Goal: Information Seeking & Learning: Learn about a topic

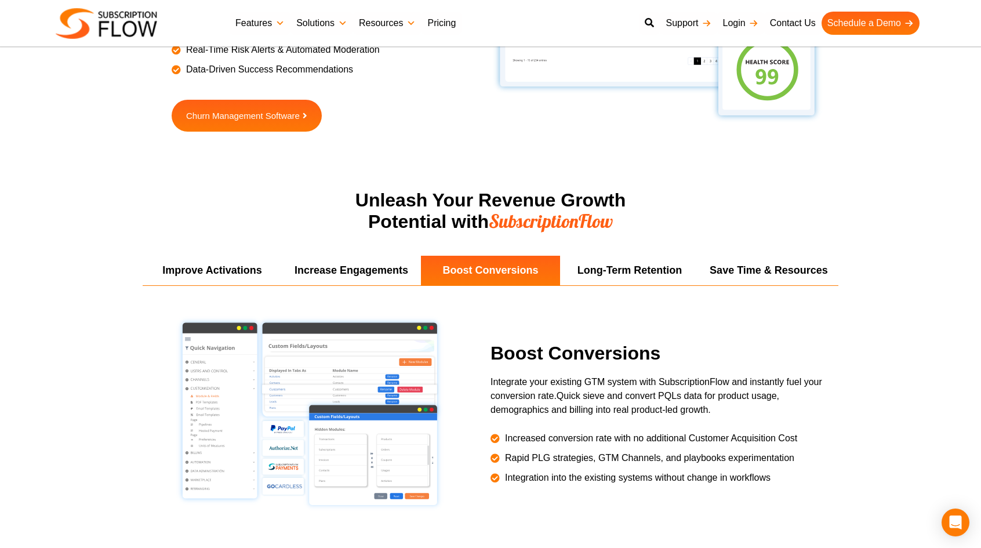
scroll to position [1970, 0]
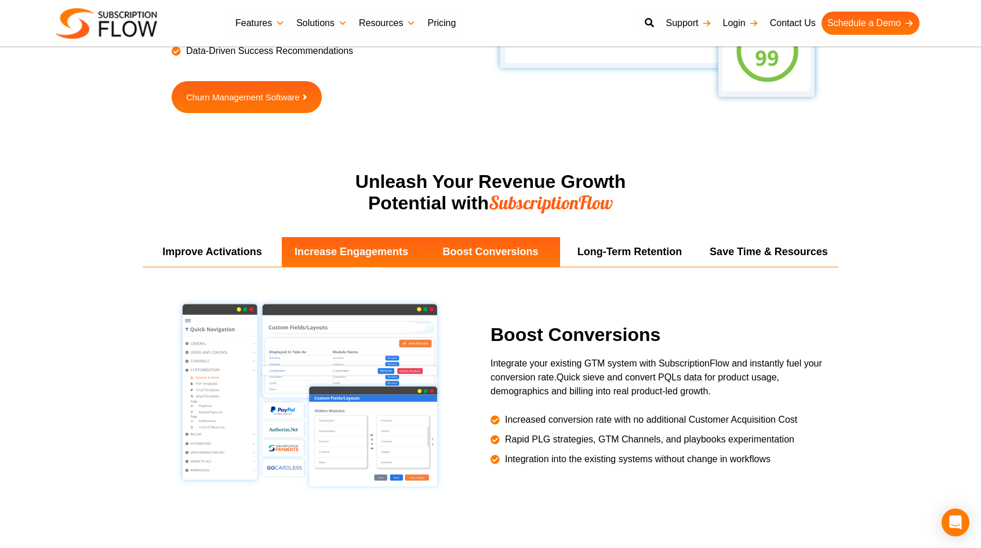
click at [343, 249] on li "Increase Engagements" at bounding box center [351, 252] width 139 height 30
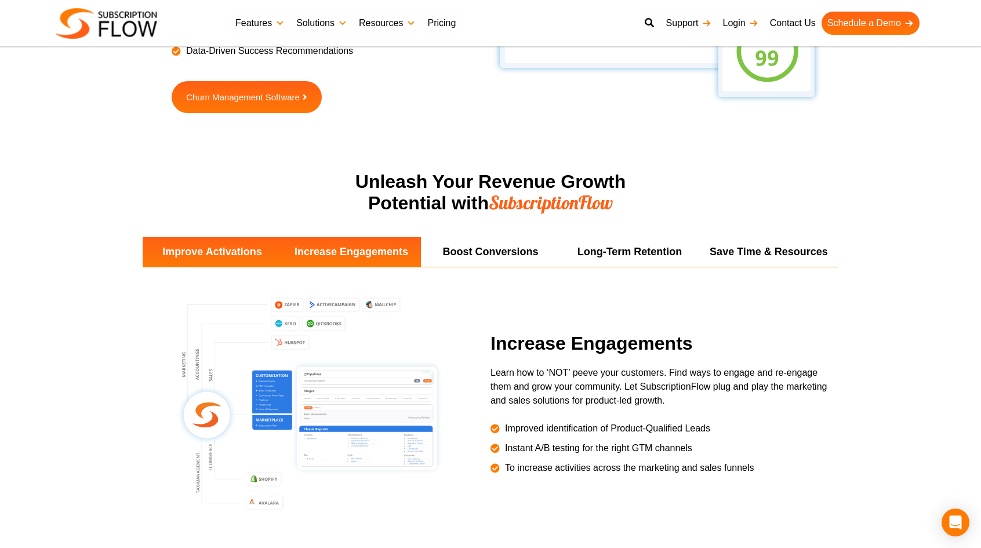
click at [240, 257] on li "Improve Activations" at bounding box center [212, 252] width 139 height 30
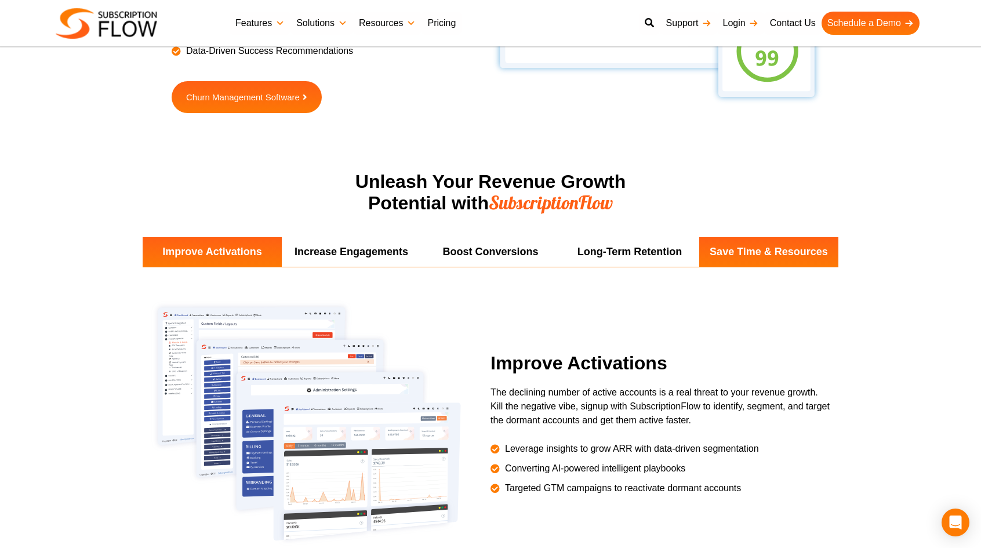
click at [759, 254] on li "Save Time & Resources" at bounding box center [768, 252] width 139 height 30
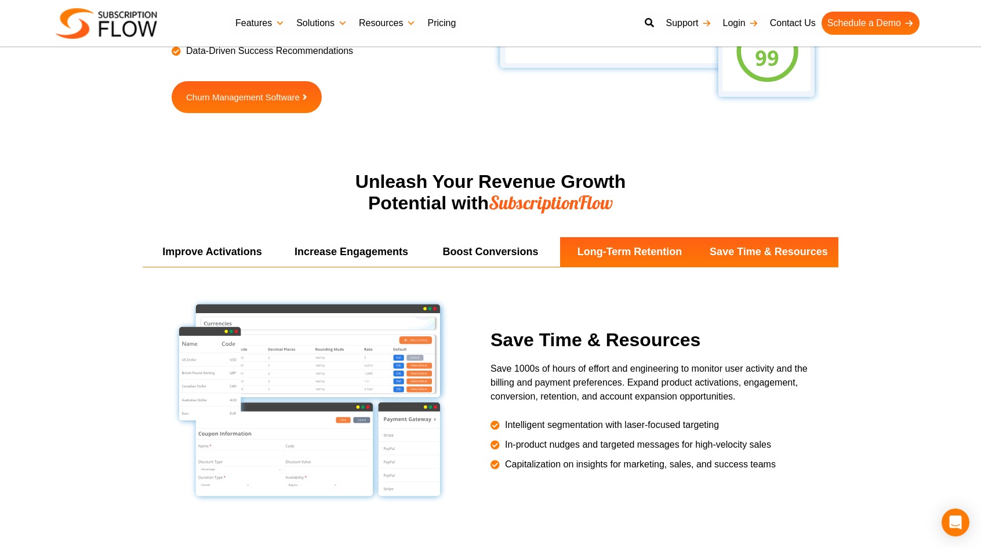
click at [677, 256] on li "Long-Term Retention" at bounding box center [629, 252] width 139 height 30
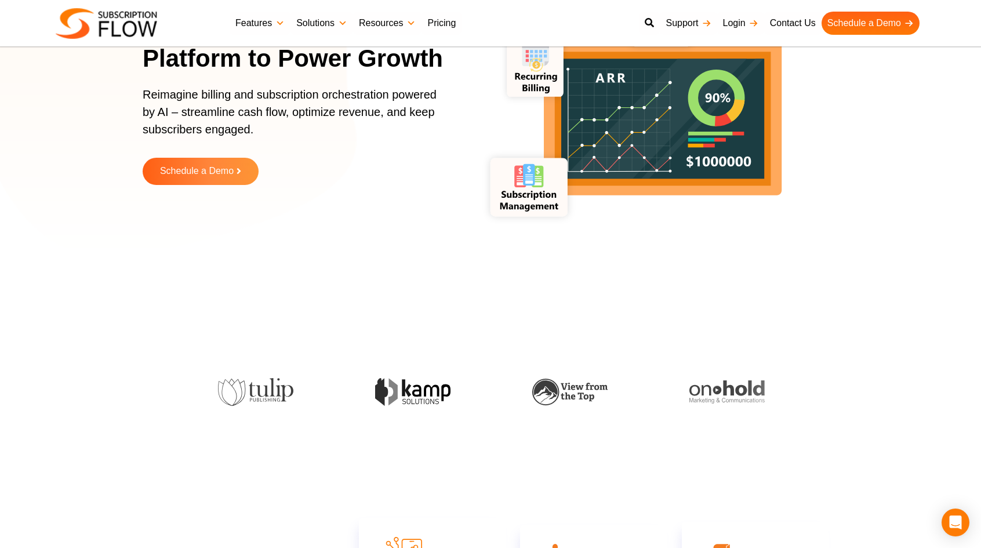
scroll to position [0, 0]
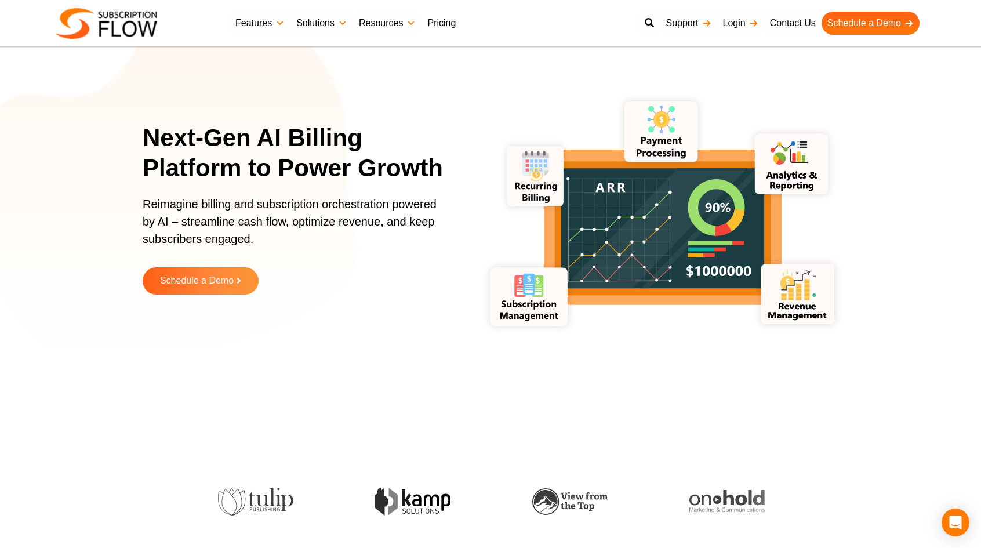
click at [443, 23] on link "Pricing" at bounding box center [441, 23] width 40 height 23
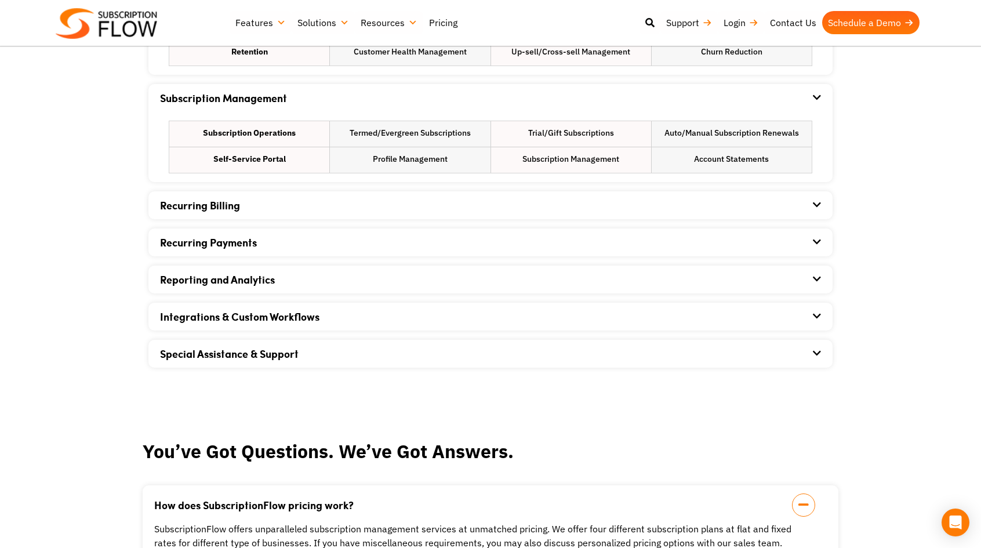
scroll to position [811, 0]
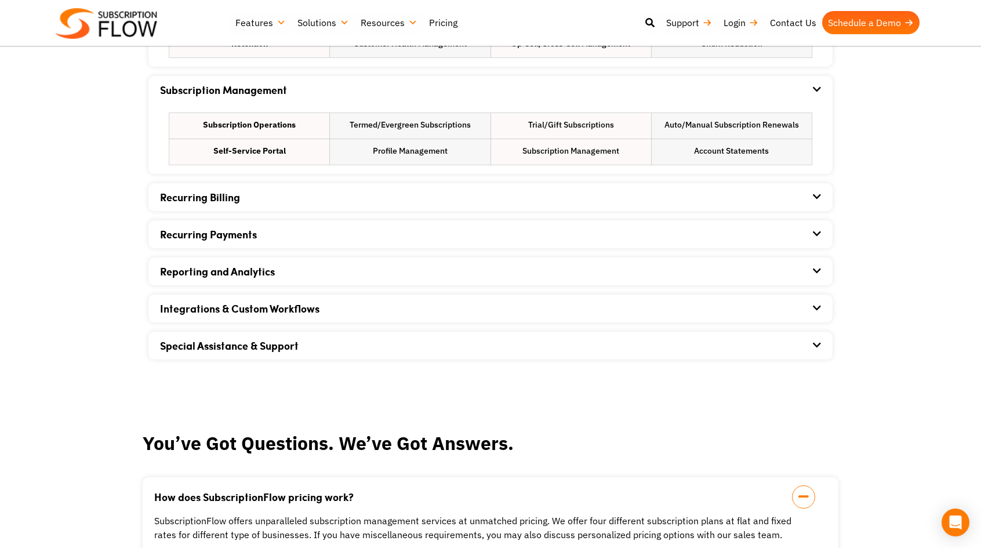
click at [389, 194] on div "Recurring Billing" at bounding box center [490, 197] width 661 height 28
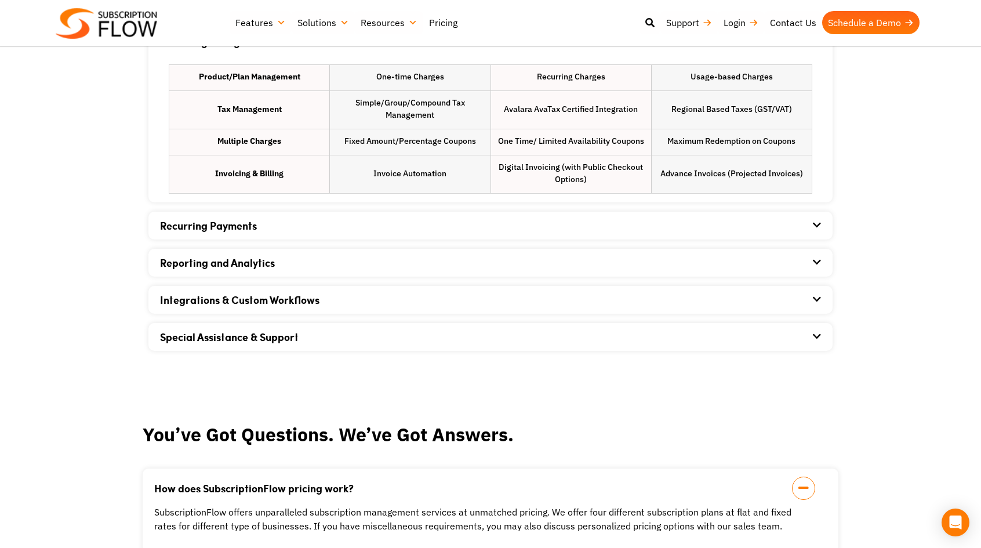
scroll to position [985, 0]
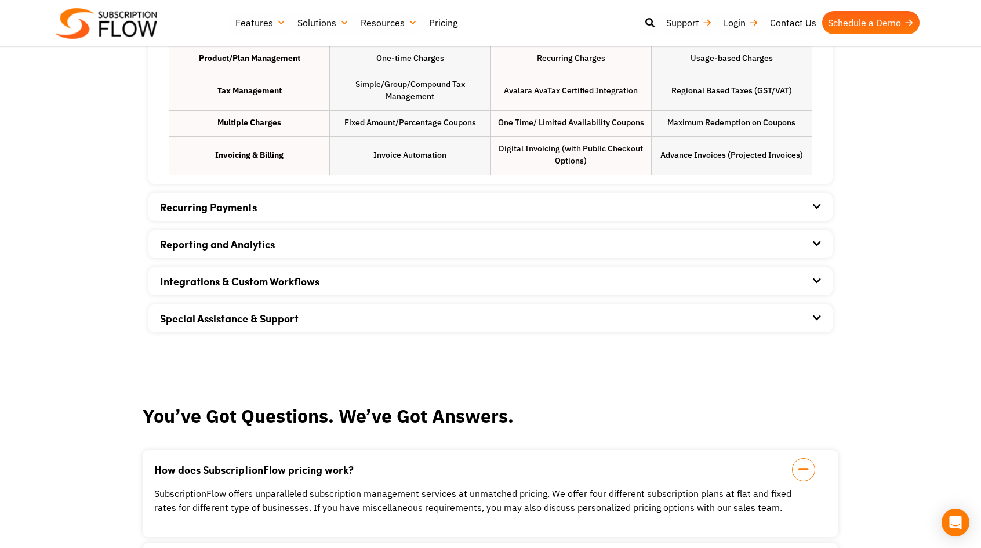
click at [380, 193] on div "Recurring Payments" at bounding box center [490, 207] width 661 height 28
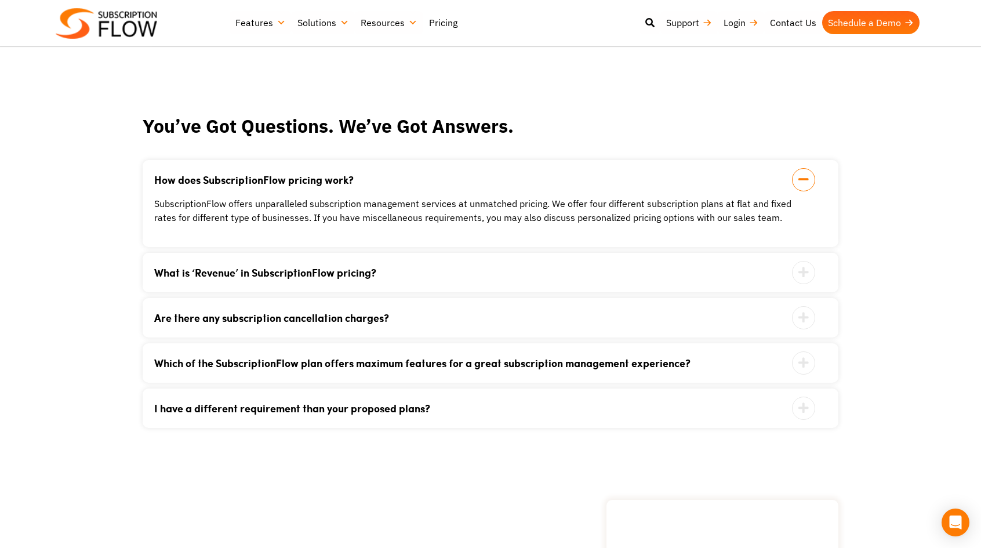
scroll to position [1507, 0]
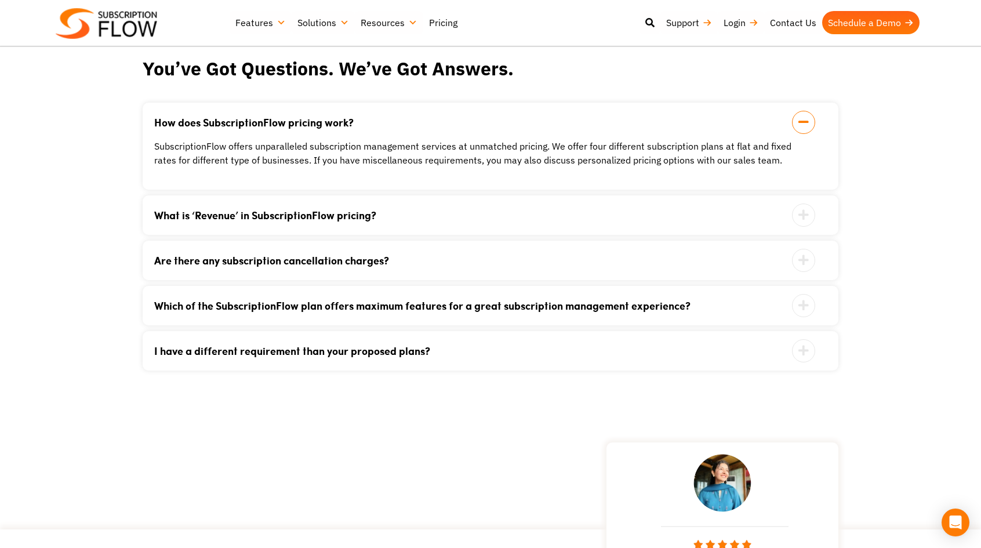
click at [456, 305] on link "Which of the SubscriptionFlow plan offers maximum features for a great subscrip…" at bounding box center [475, 305] width 643 height 10
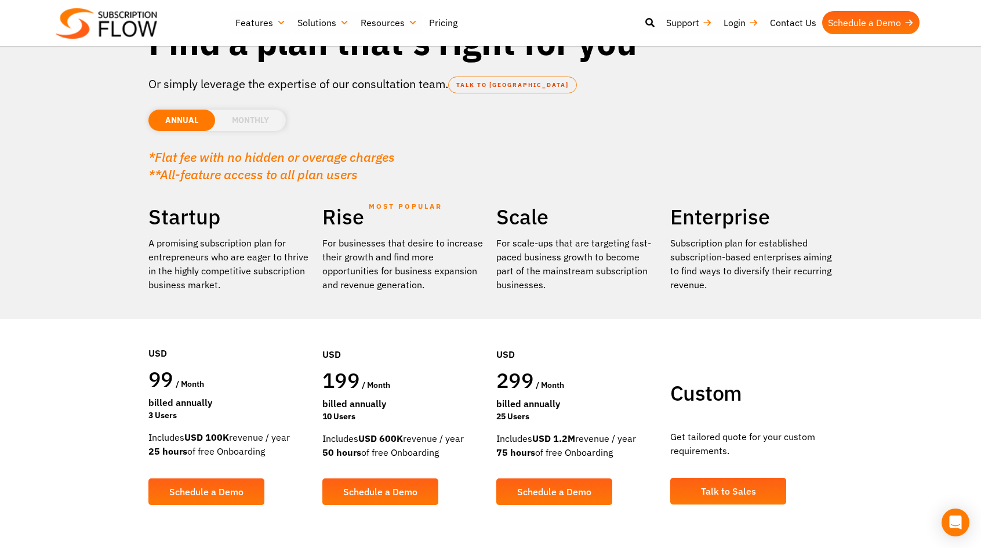
scroll to position [0, 0]
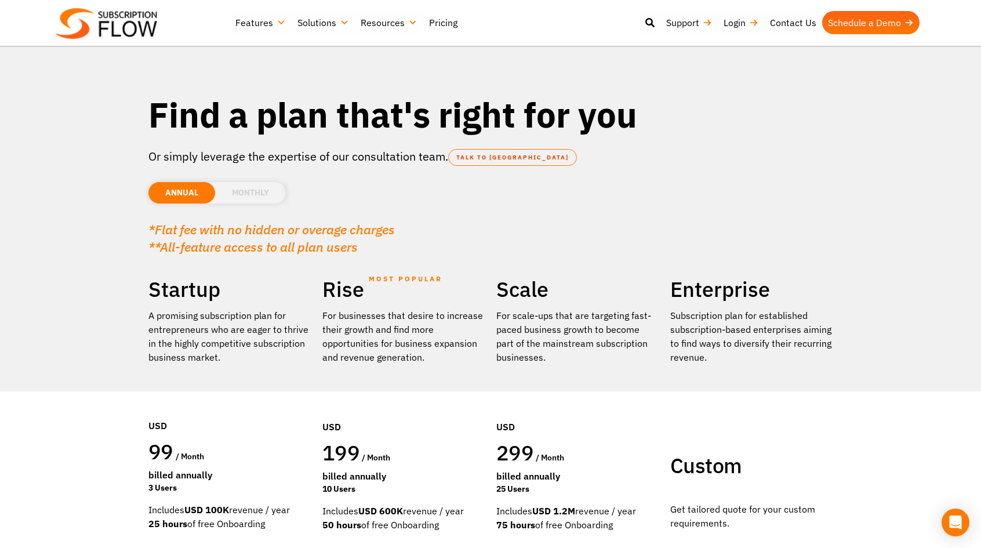
click at [266, 195] on li "MONTHLY" at bounding box center [250, 192] width 71 height 21
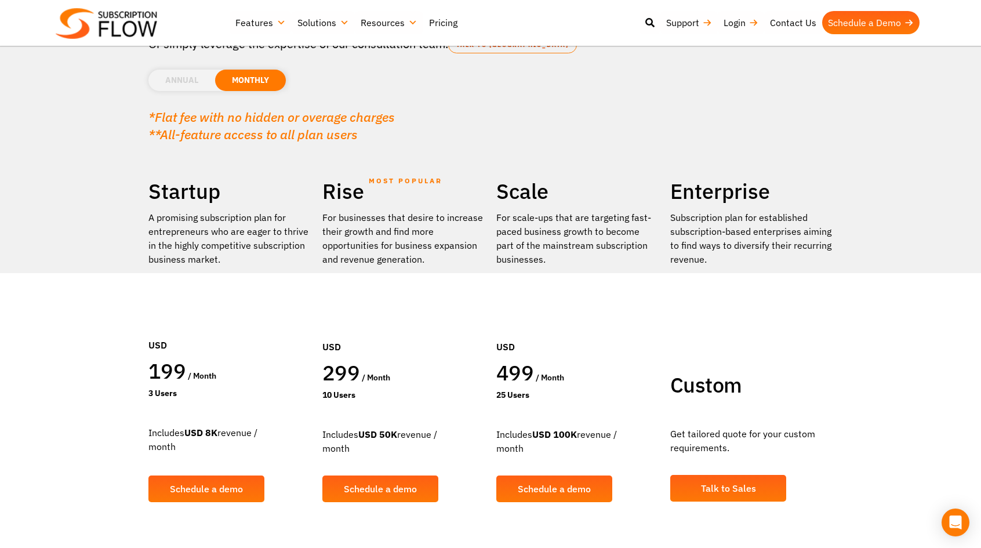
scroll to position [116, 0]
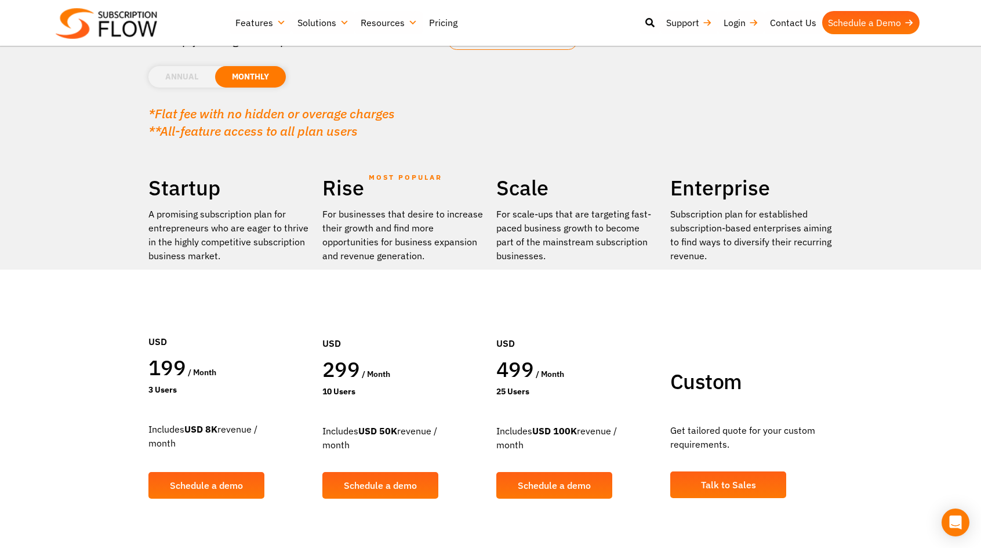
click at [184, 79] on li "ANNUAL" at bounding box center [181, 76] width 67 height 21
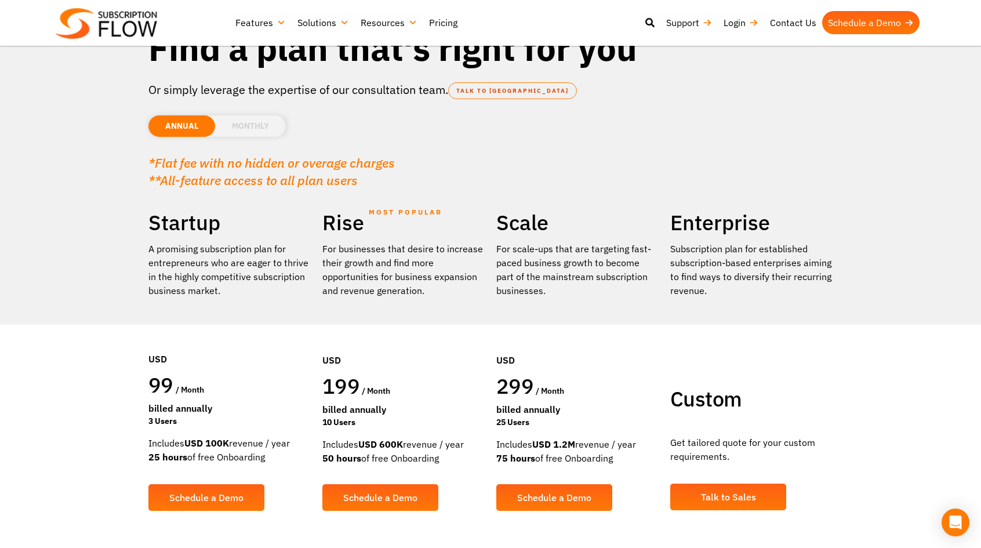
scroll to position [0, 0]
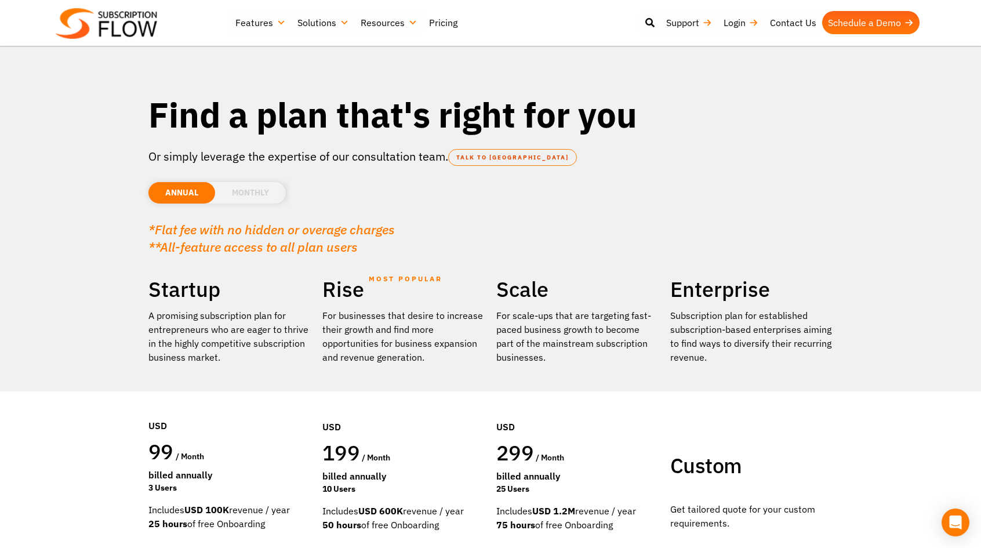
click at [261, 194] on li "MONTHLY" at bounding box center [250, 192] width 71 height 21
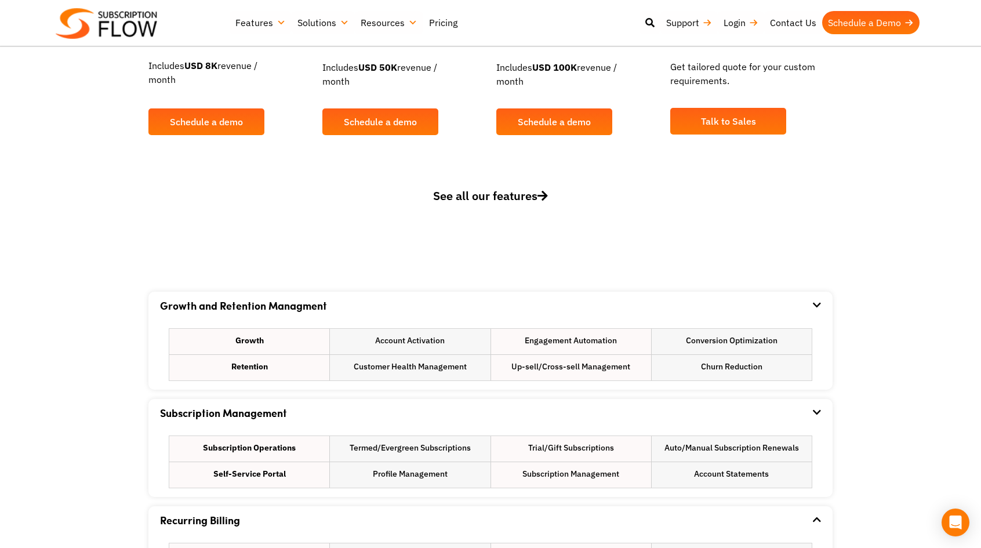
scroll to position [522, 0]
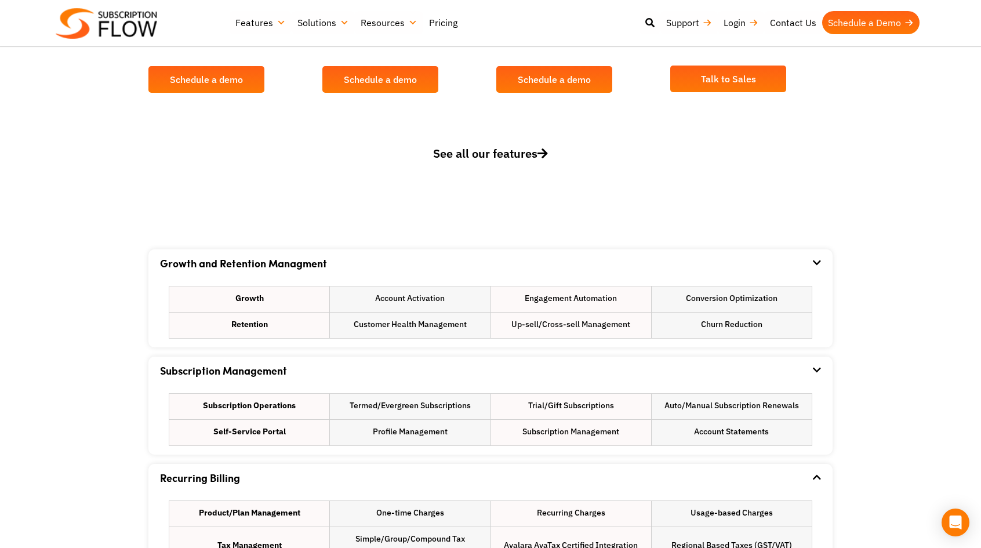
click at [505, 158] on span "See all our features" at bounding box center [490, 153] width 115 height 16
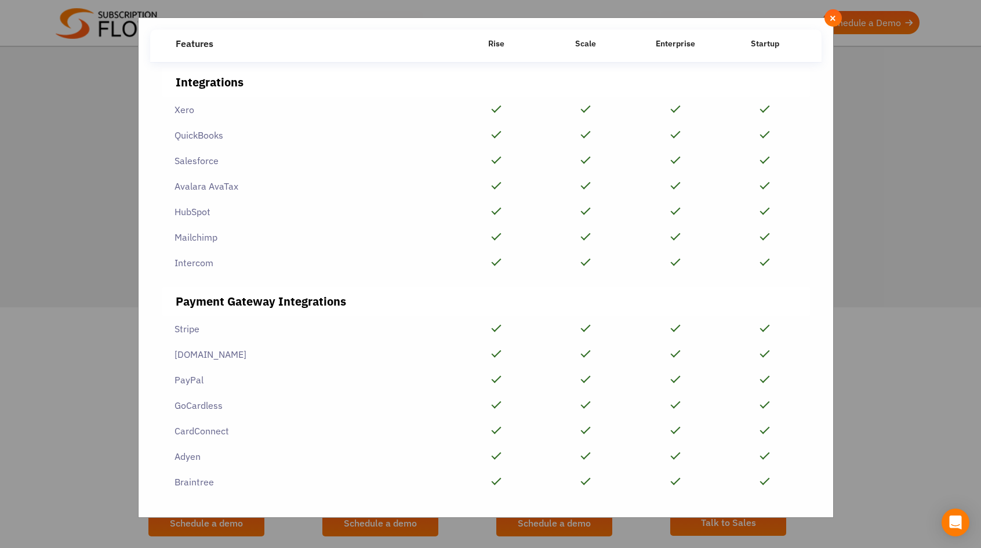
scroll to position [0, 0]
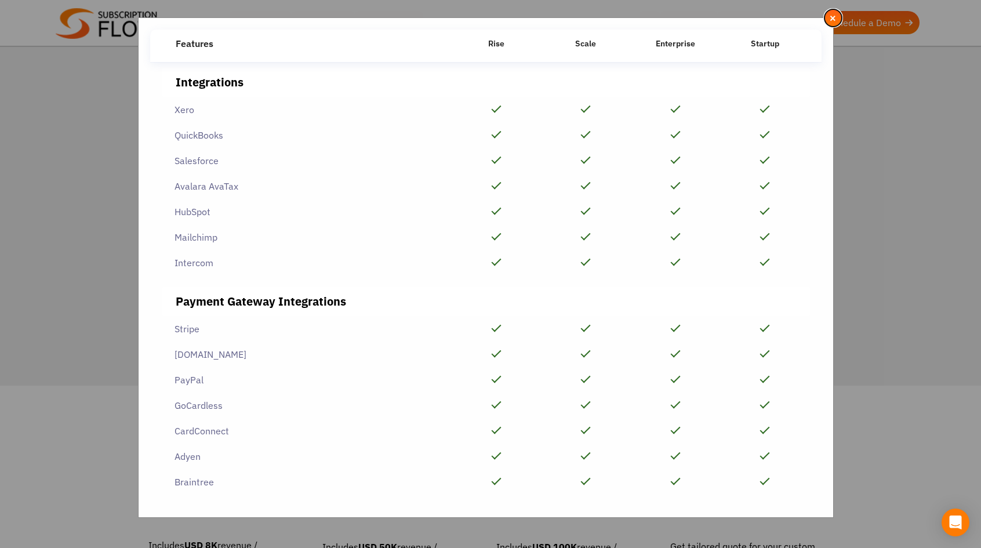
click at [828, 20] on button "×" at bounding box center [832, 17] width 17 height 17
